Goal: Task Accomplishment & Management: Manage account settings

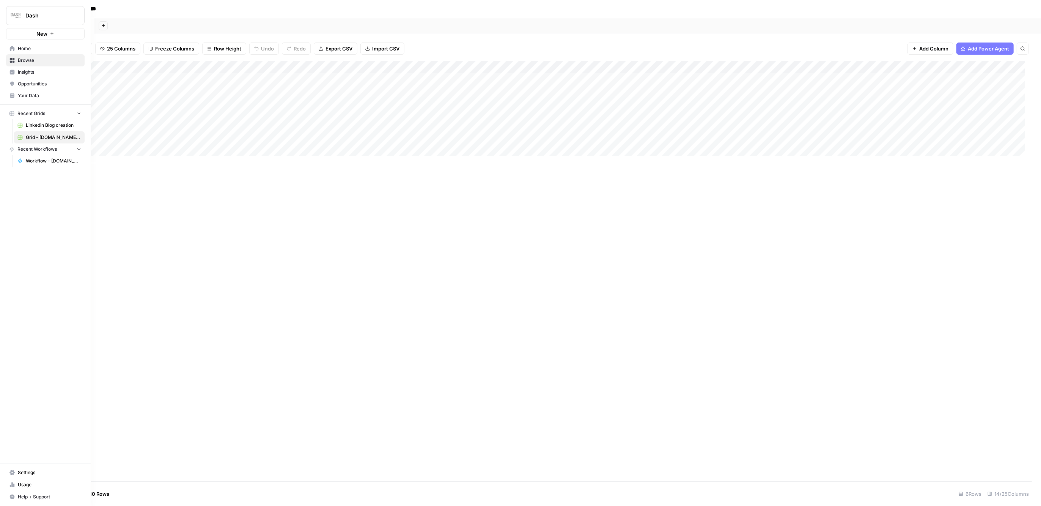
click at [19, 472] on span "Settings" at bounding box center [49, 472] width 63 height 7
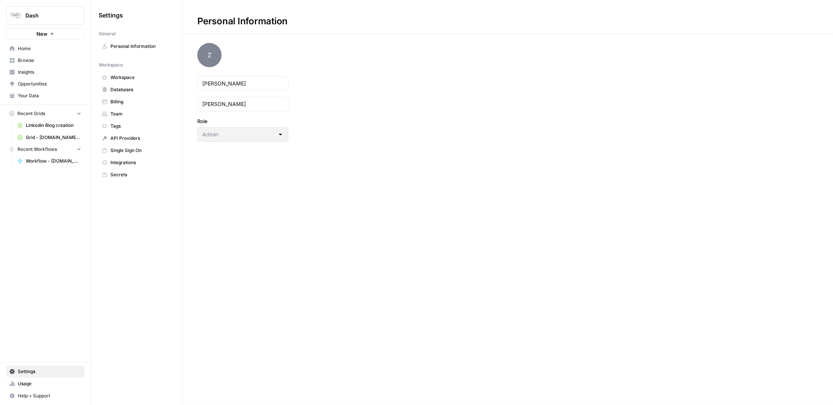
click at [120, 115] on span "Team" at bounding box center [140, 113] width 60 height 7
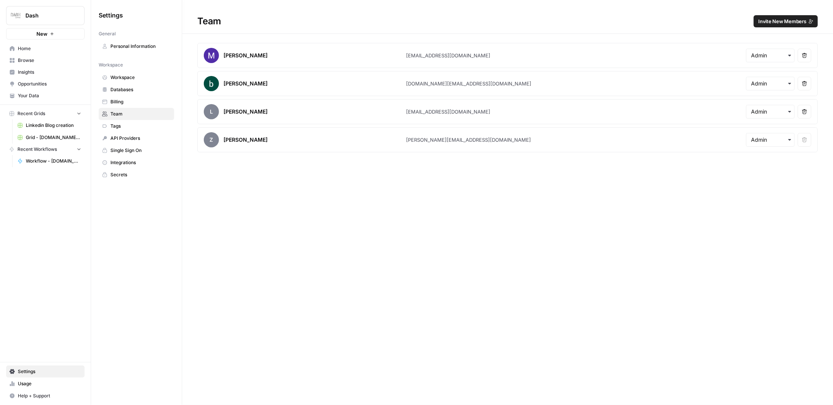
click at [770, 23] on span "Invite New Members" at bounding box center [782, 21] width 48 height 8
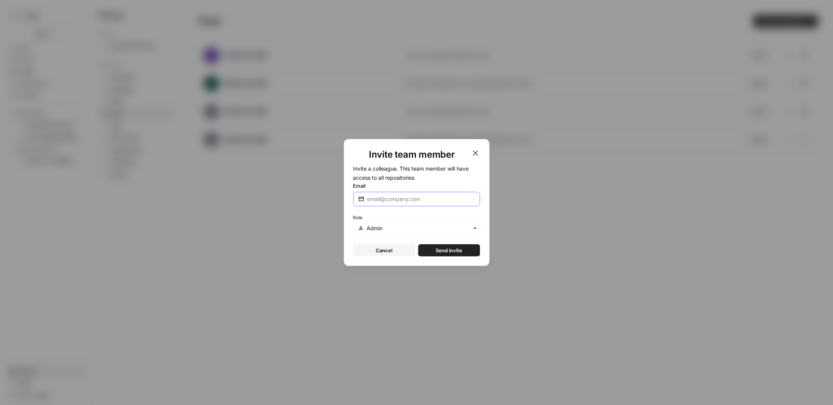
drag, startPoint x: 403, startPoint y: 199, endPoint x: 409, endPoint y: 201, distance: 6.0
click at [403, 199] on input "Email" at bounding box center [421, 199] width 108 height 8
drag, startPoint x: 722, startPoint y: 95, endPoint x: 446, endPoint y: 183, distance: 290.0
click at [722, 95] on div "Invite team member Invite a colleague. This team member will have access to all…" at bounding box center [416, 202] width 833 height 405
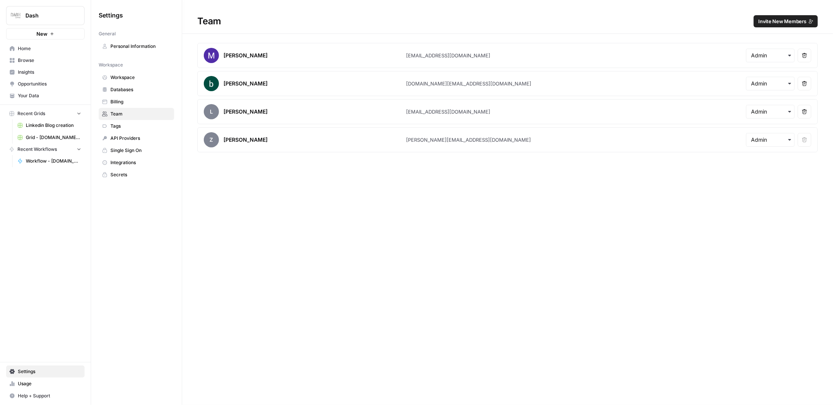
click at [773, 21] on span "Invite New Members" at bounding box center [782, 21] width 48 height 8
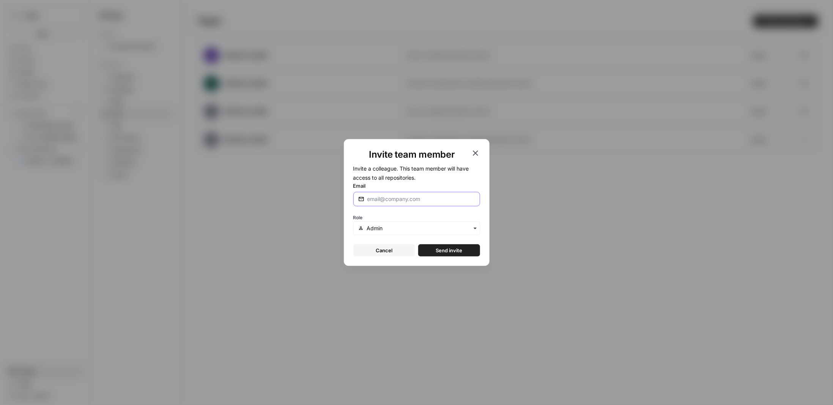
click at [377, 199] on input "Email" at bounding box center [421, 199] width 108 height 8
paste input "seren.ma@dash.co"
type input "seren.ma@dash.co"
drag, startPoint x: 435, startPoint y: 252, endPoint x: 428, endPoint y: 304, distance: 52.1
click at [428, 304] on div "Invite team member Invite a colleague. This team member will have access to all…" at bounding box center [416, 202] width 833 height 405
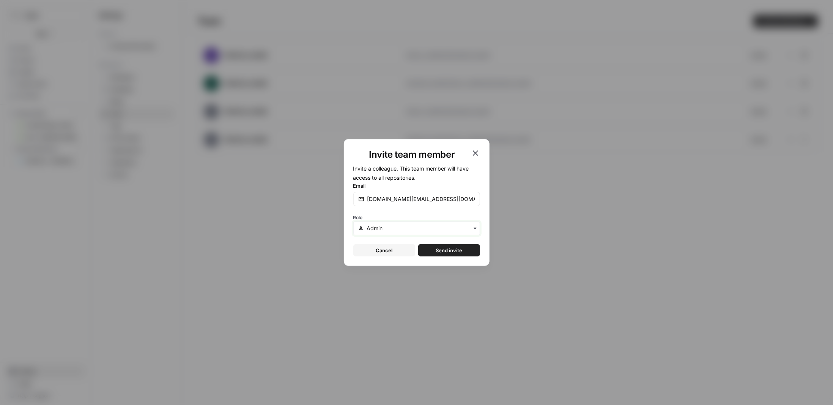
click at [459, 229] on input "text" at bounding box center [421, 228] width 108 height 8
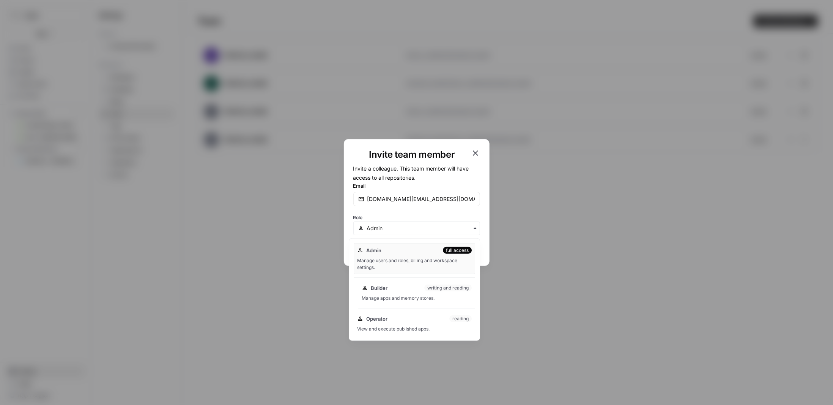
click at [397, 295] on div "Manage apps and memory stores." at bounding box center [417, 298] width 110 height 7
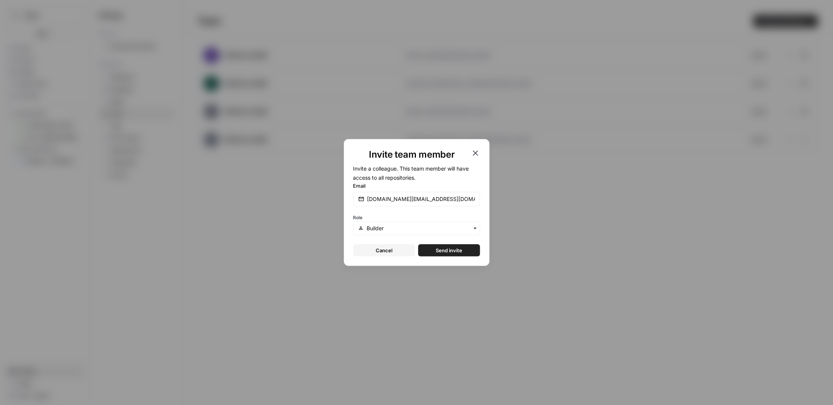
click at [440, 251] on span "Send invite" at bounding box center [449, 250] width 27 height 8
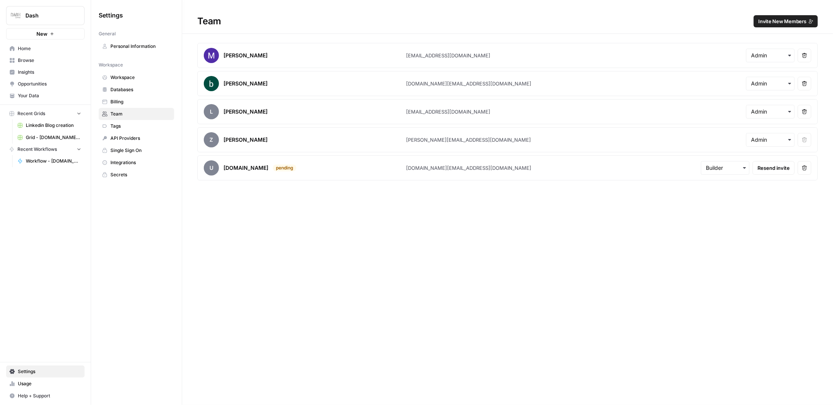
click at [774, 24] on span "Invite New Members" at bounding box center [782, 21] width 48 height 8
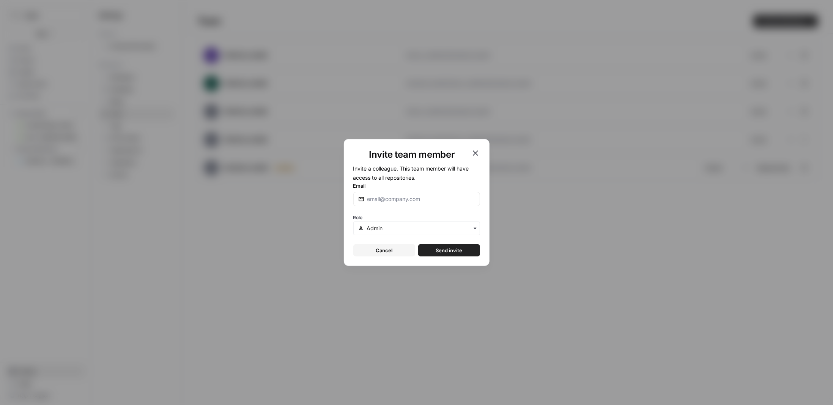
click at [396, 211] on form "Invite a colleague. This team member will have access to all repositories. Emai…" at bounding box center [416, 210] width 127 height 93
click at [398, 199] on input "Email" at bounding box center [421, 199] width 108 height 8
paste input "bella.jin@dash.co"
type input "bella.jin@dash.co"
click at [396, 231] on input "text" at bounding box center [421, 228] width 108 height 8
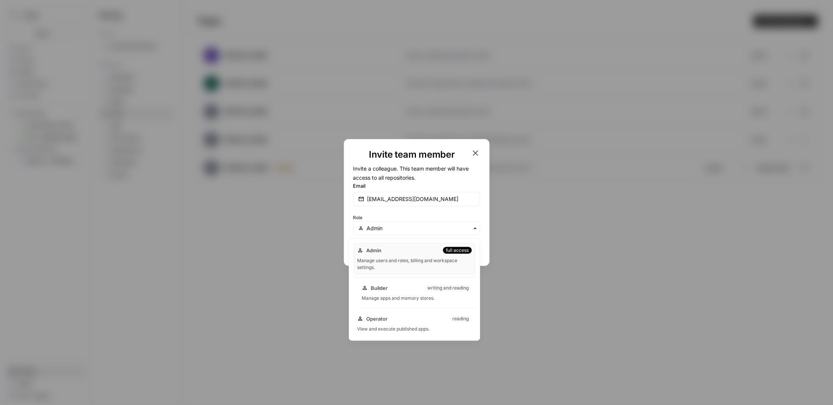
click at [410, 295] on div "Manage apps and memory stores." at bounding box center [417, 298] width 110 height 7
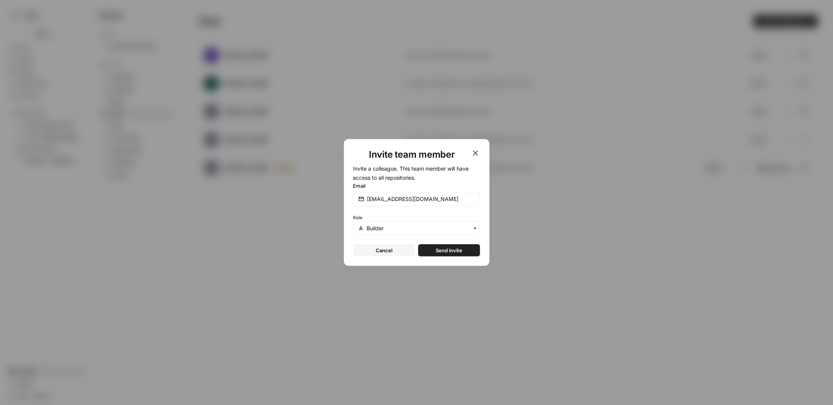
click at [460, 253] on span "Send invite" at bounding box center [449, 250] width 27 height 8
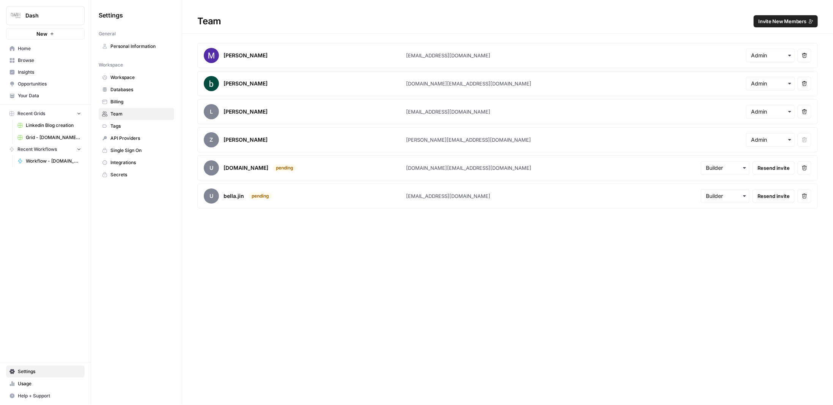
click at [787, 23] on span "Invite New Members" at bounding box center [782, 21] width 48 height 8
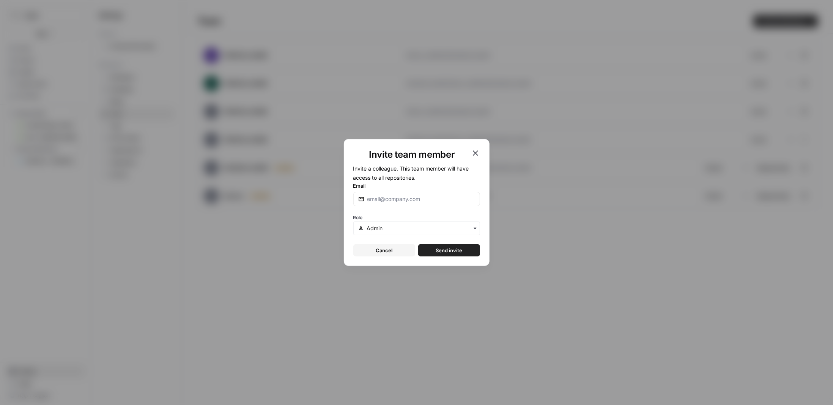
click at [391, 205] on div at bounding box center [416, 199] width 127 height 14
click at [421, 202] on input "Email" at bounding box center [421, 199] width 108 height 8
paste input "wendy.wen@dash.co"
type input "wendy.wen@dash.co"
drag, startPoint x: 380, startPoint y: 230, endPoint x: 385, endPoint y: 233, distance: 5.7
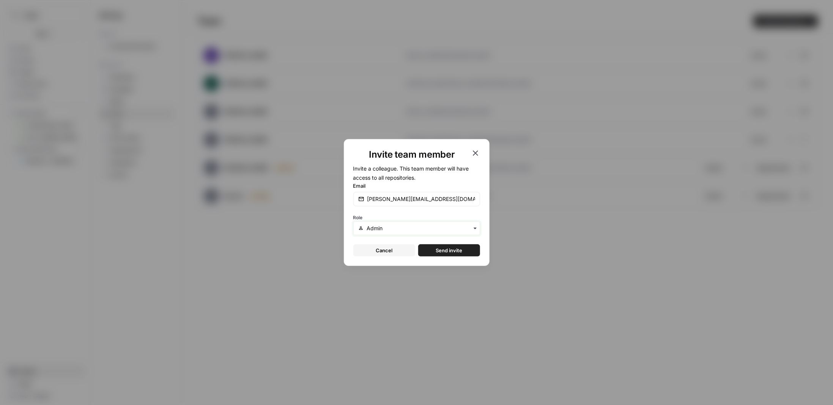
click at [381, 230] on input "text" at bounding box center [421, 228] width 108 height 8
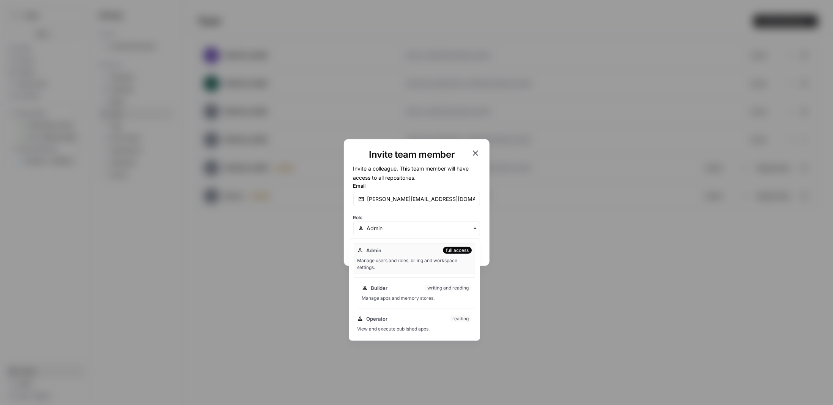
click at [406, 297] on div "Manage apps and memory stores." at bounding box center [417, 298] width 110 height 7
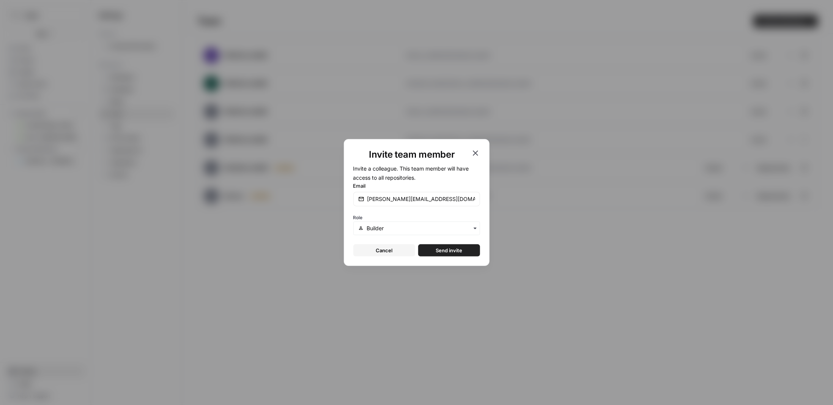
click at [453, 246] on button "Send invite" at bounding box center [449, 250] width 62 height 12
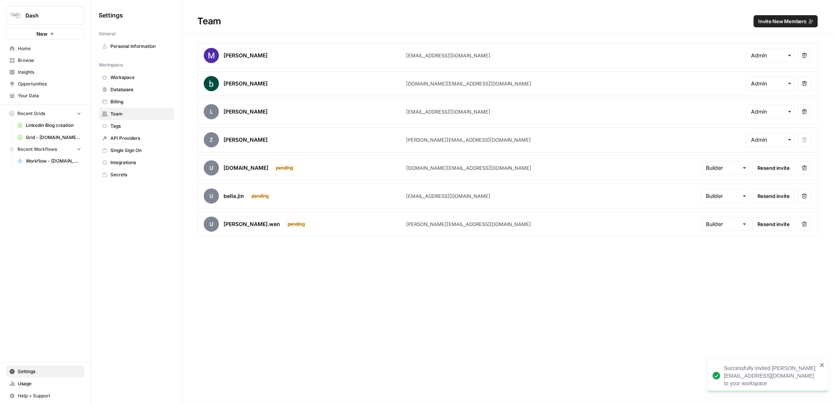
click at [538, 307] on div "Team Invite New Members Meishan Jiang meishan.jiang@dash.co Remove user basil w…" at bounding box center [507, 202] width 651 height 405
click at [695, 315] on div "Team Invite New Members [PERSON_NAME] [PERSON_NAME][EMAIL_ADDRESS][DOMAIN_NAME]…" at bounding box center [507, 202] width 651 height 405
click at [23, 384] on span "Usage" at bounding box center [49, 383] width 63 height 7
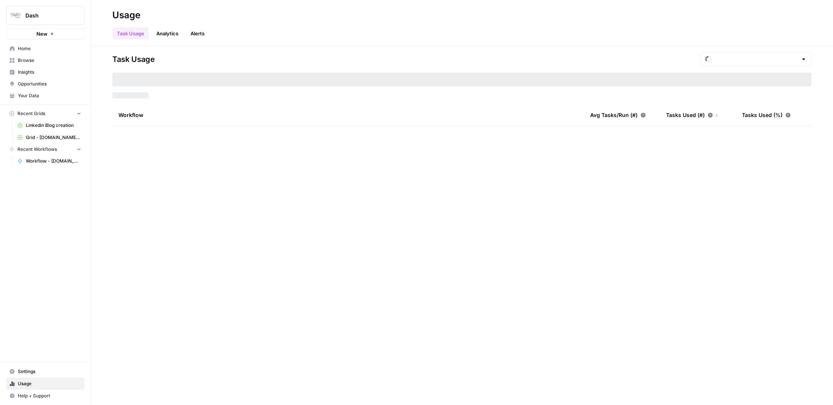
type input "September Tasks"
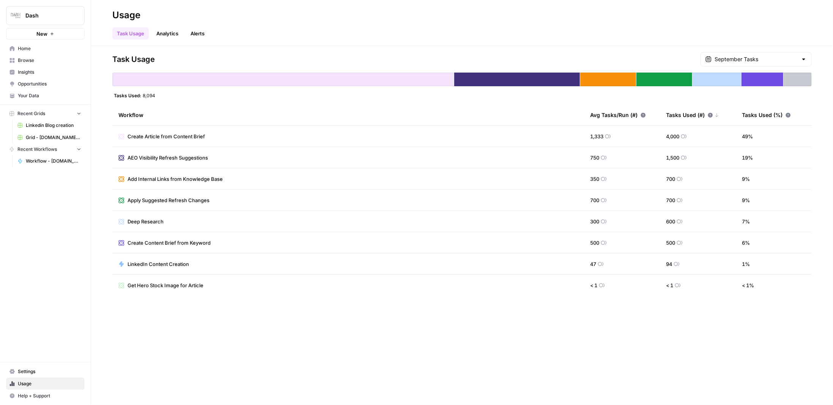
click at [38, 124] on span "Linkedin Blog creation" at bounding box center [53, 125] width 55 height 7
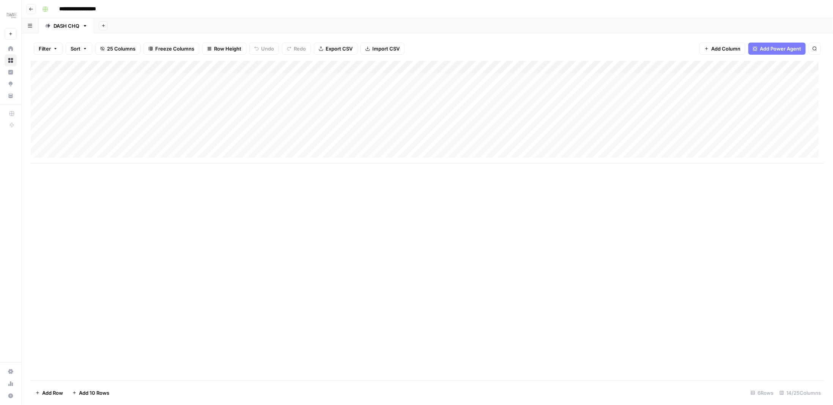
drag, startPoint x: 75, startPoint y: 255, endPoint x: 75, endPoint y: 248, distance: 7.2
click at [75, 255] on div "Add Column" at bounding box center [427, 220] width 793 height 319
click at [369, 248] on div "Add Column" at bounding box center [427, 220] width 793 height 319
click at [39, 112] on div "Add Column" at bounding box center [427, 112] width 793 height 102
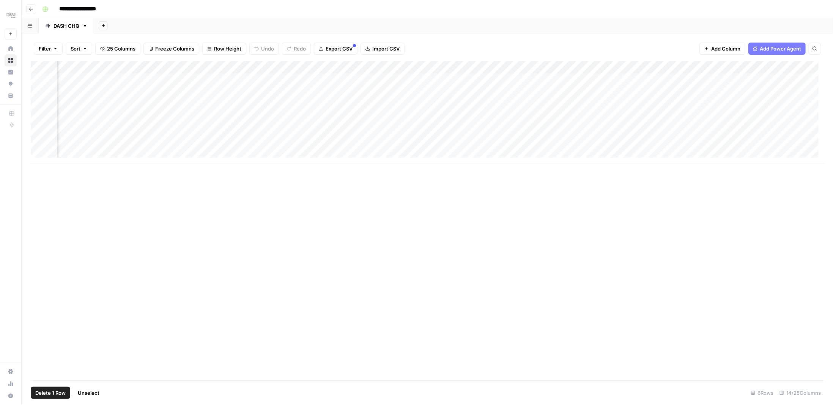
scroll to position [0, 0]
click at [88, 153] on div "Add Column" at bounding box center [427, 112] width 793 height 102
click at [148, 237] on div "Add Column" at bounding box center [427, 220] width 793 height 319
